Goal: Task Accomplishment & Management: Use online tool/utility

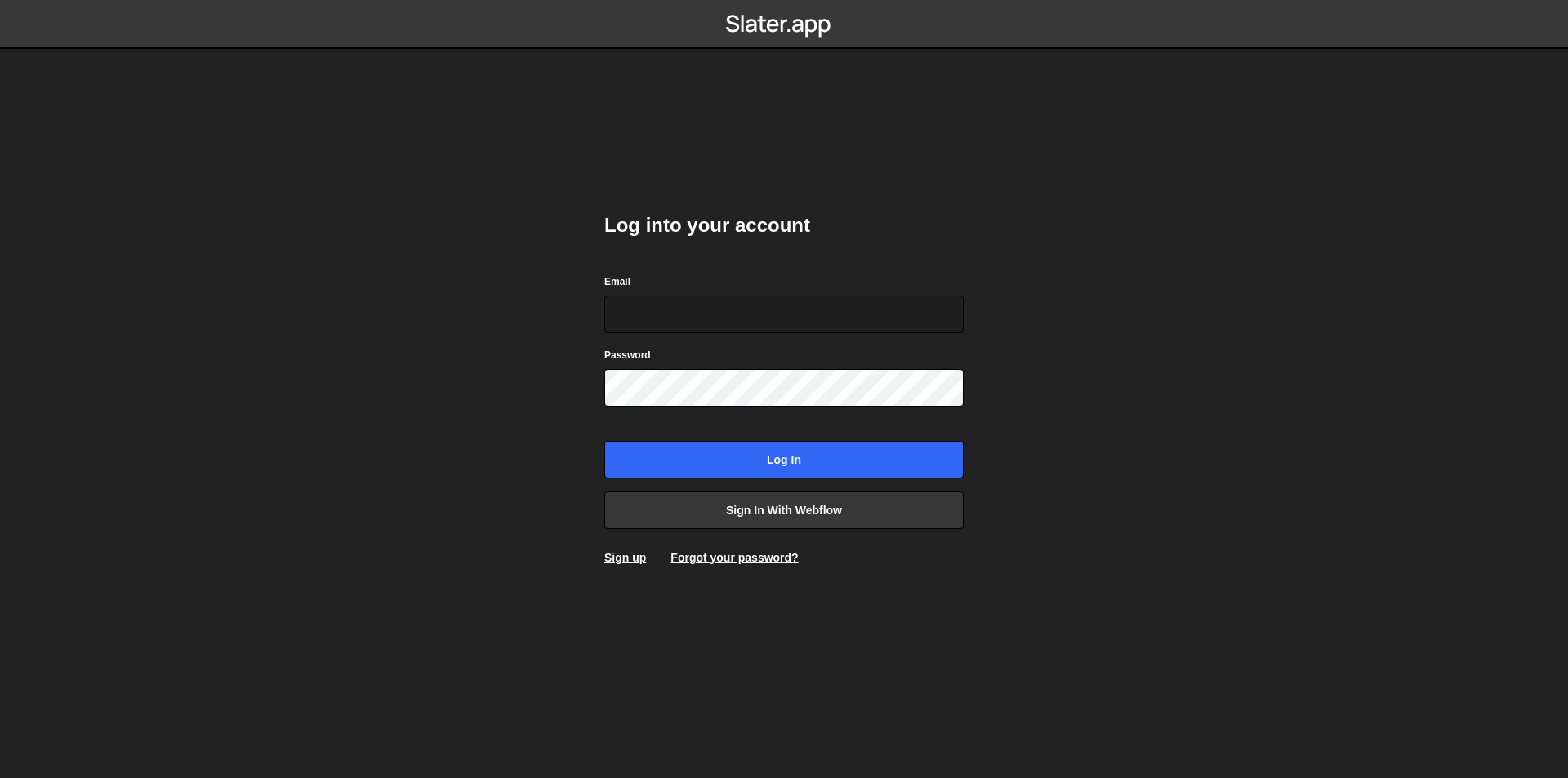
click at [817, 294] on div "Email" at bounding box center [784, 303] width 360 height 60
click at [806, 310] on input "Email" at bounding box center [784, 314] width 360 height 38
type input "[PERSON_NAME][EMAIL_ADDRESS][DOMAIN_NAME]"
click at [604, 441] on input "Log in" at bounding box center [784, 459] width 360 height 38
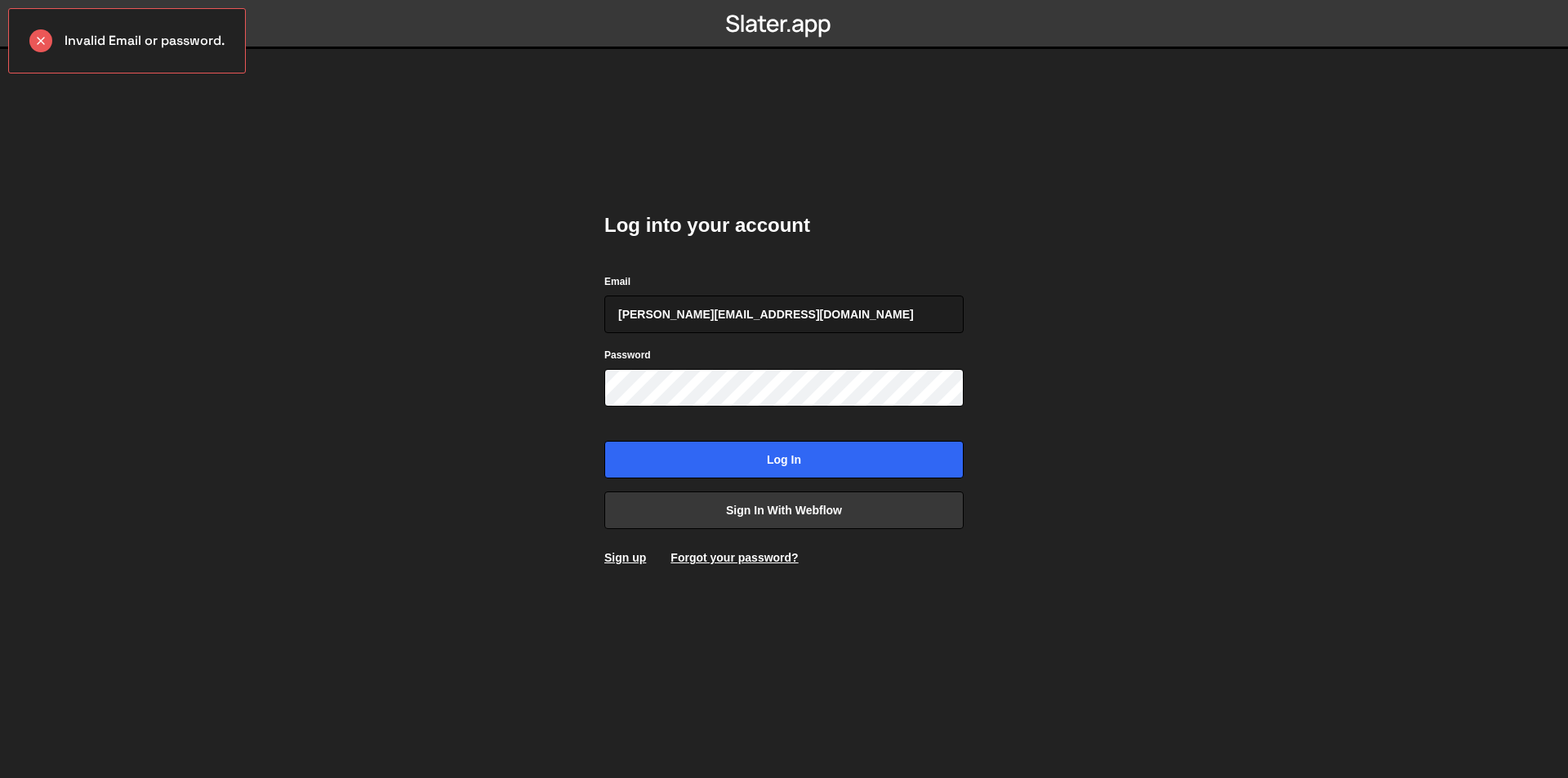
click at [691, 411] on form "Email [PERSON_NAME][EMAIL_ADDRESS][DOMAIN_NAME] Password Log in" at bounding box center [784, 375] width 360 height 206
click at [748, 519] on link "Sign in with Webflow" at bounding box center [784, 510] width 360 height 38
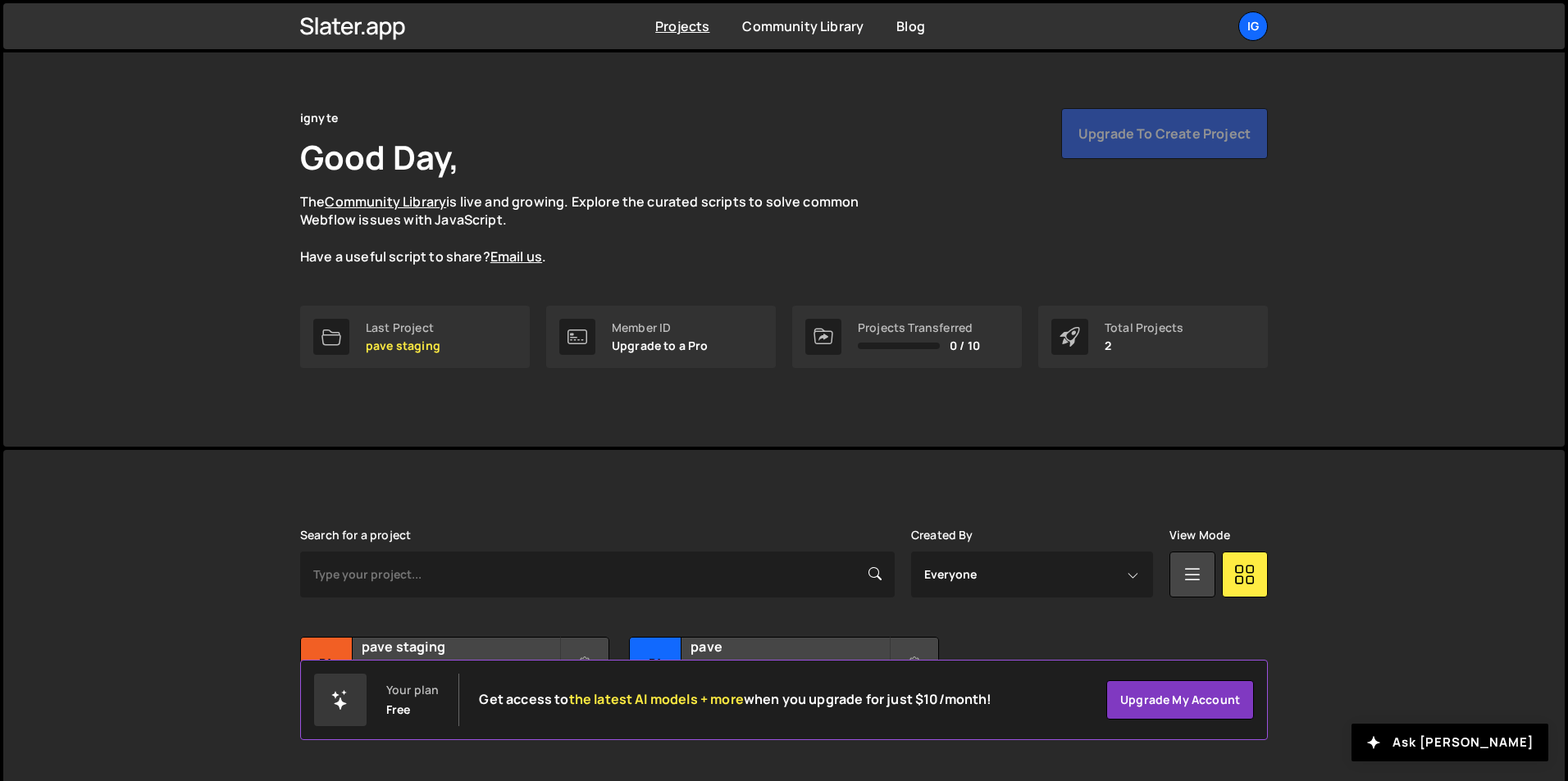
scroll to position [63, 0]
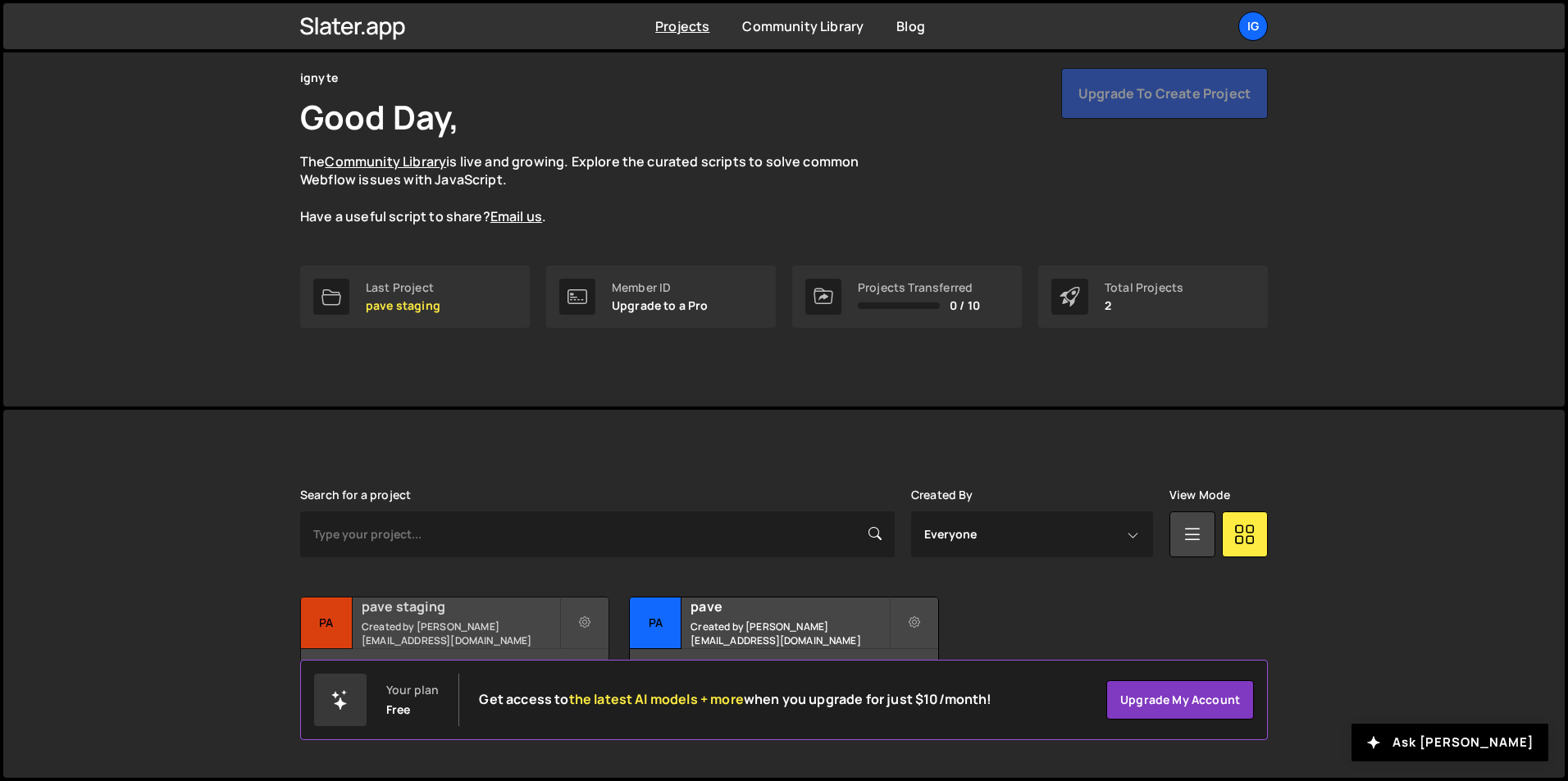
click at [461, 631] on small "Created by sam@ignyte.studio" at bounding box center [460, 634] width 198 height 28
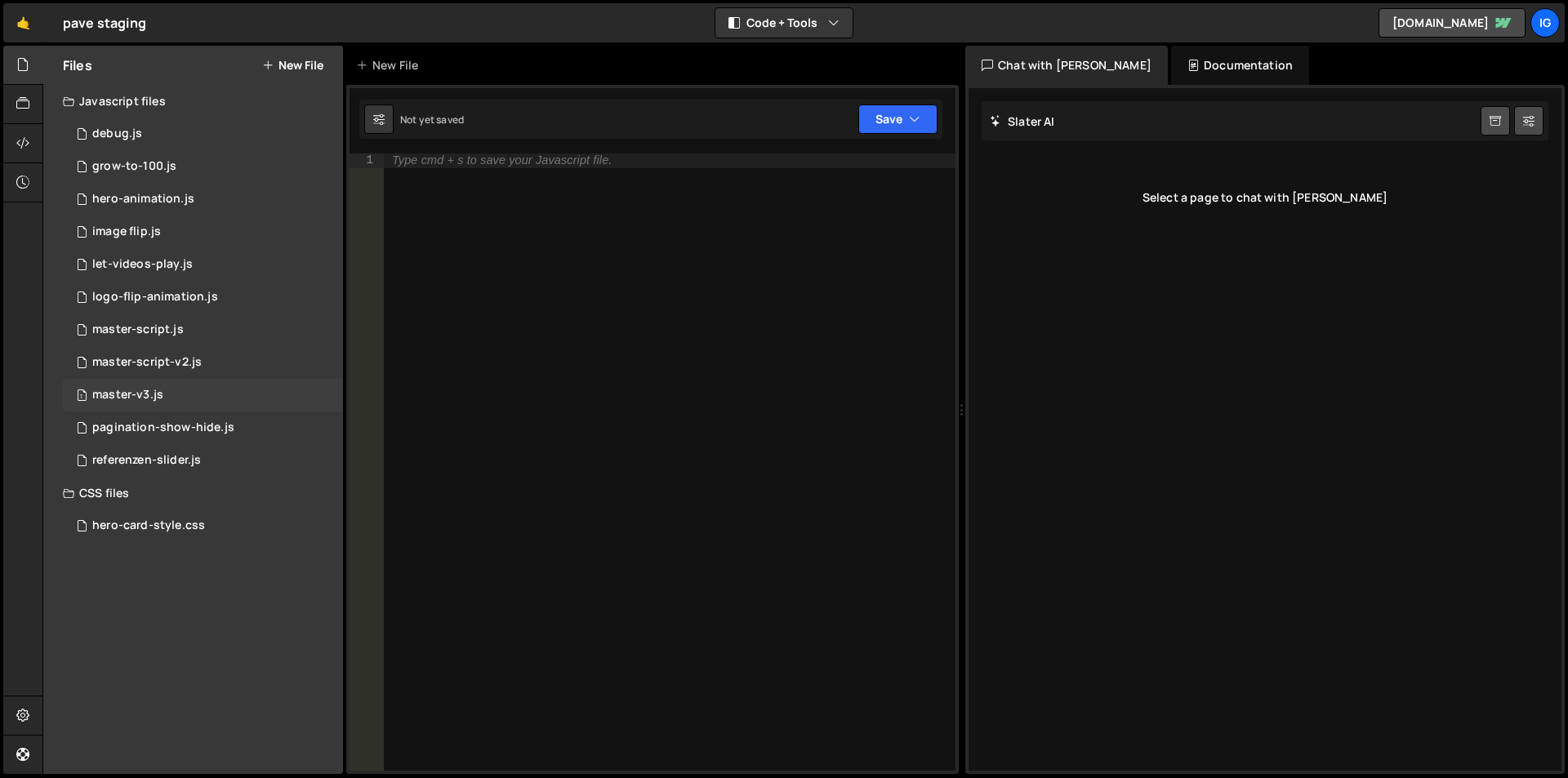
click at [111, 394] on div "master-v3.js" at bounding box center [128, 395] width 71 height 15
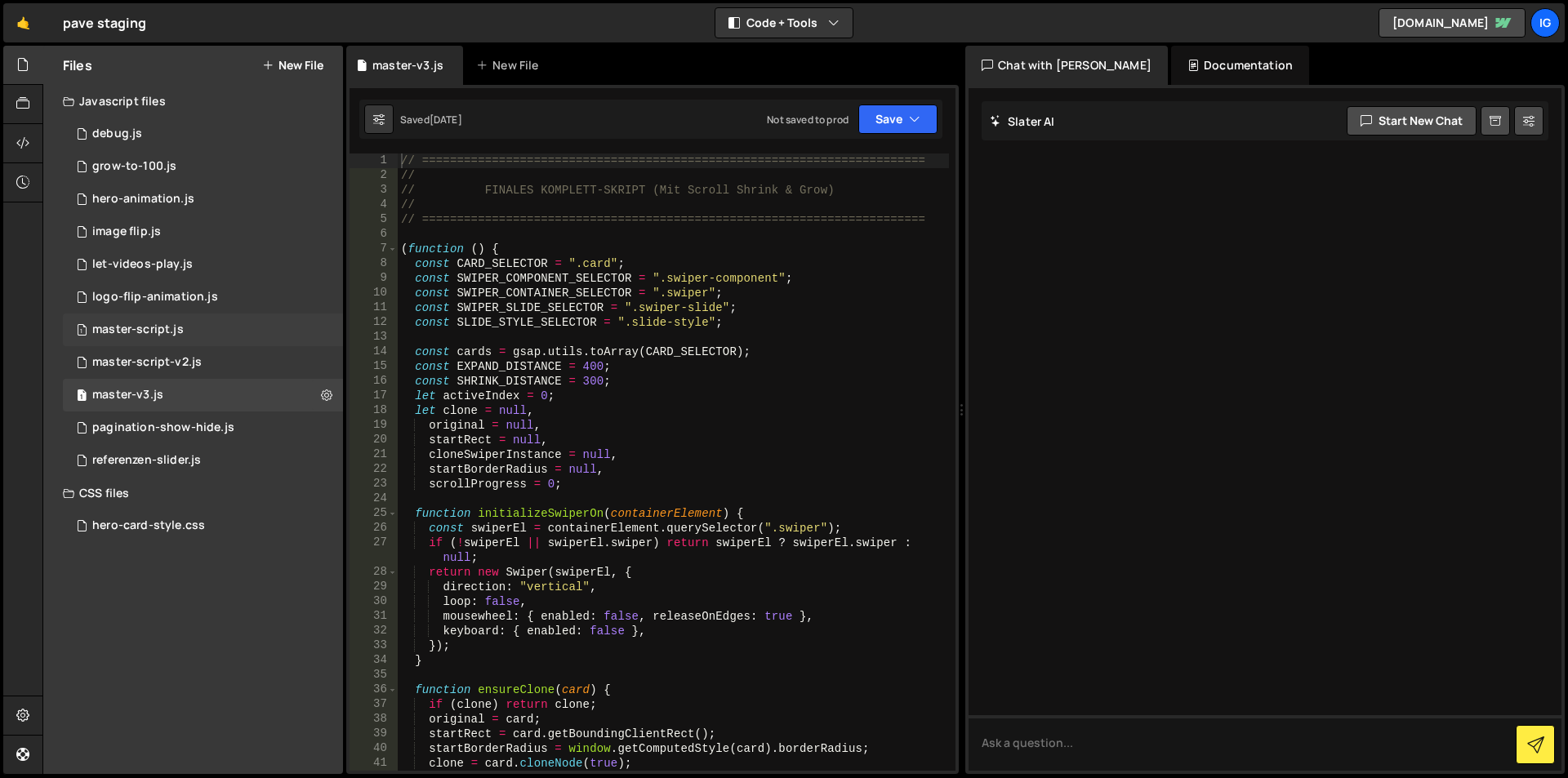
click at [140, 327] on div "master-script.js" at bounding box center [138, 330] width 92 height 15
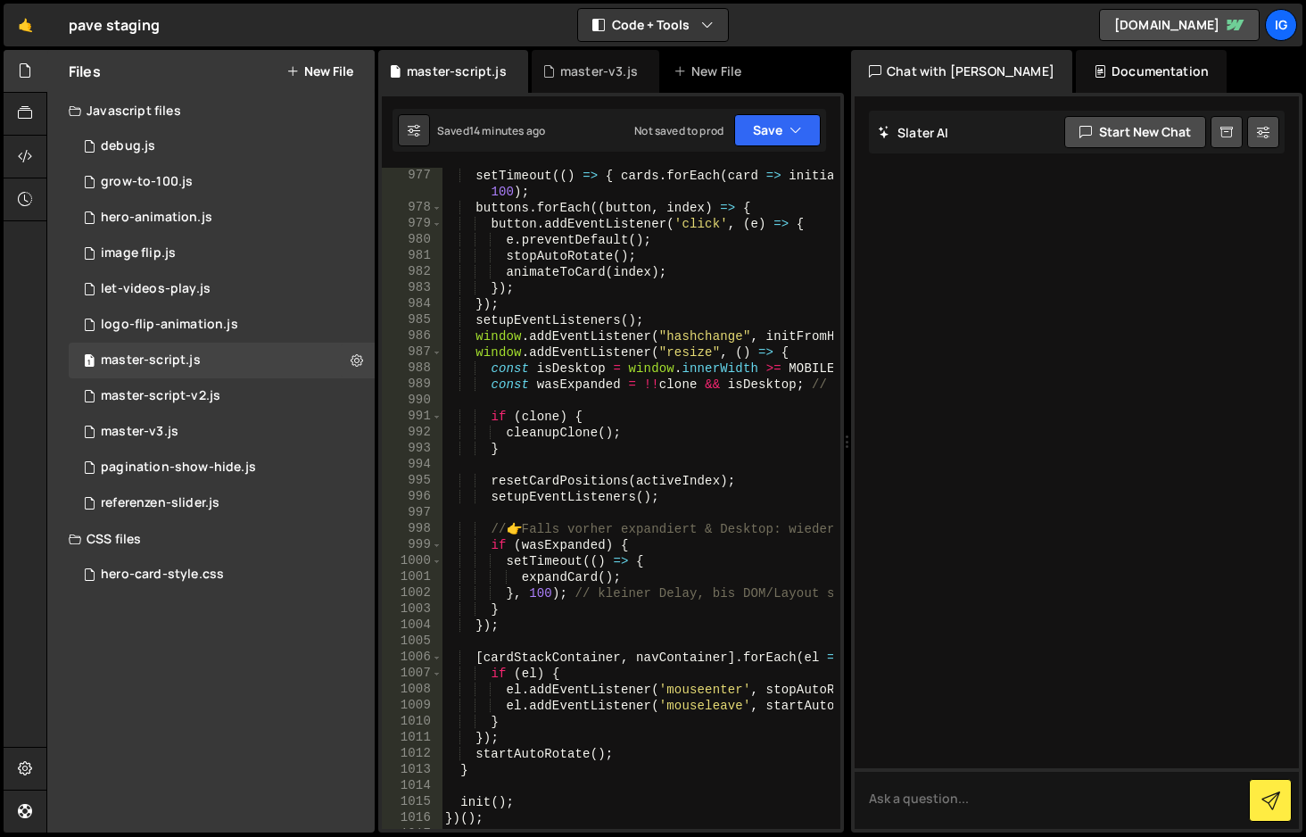
scroll to position [18549, 0]
